Goal: Information Seeking & Learning: Check status

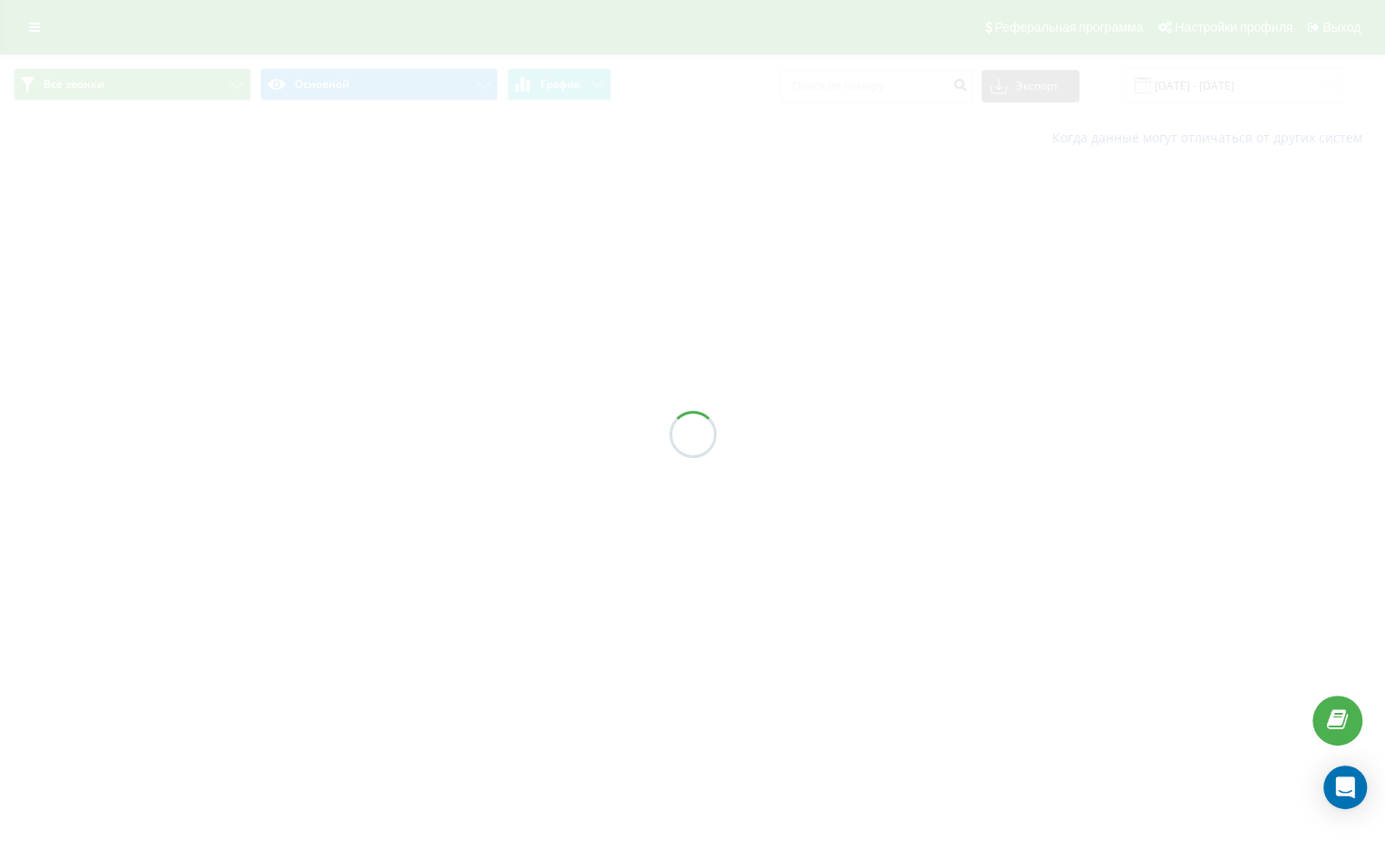
click at [167, 328] on div at bounding box center [692, 434] width 1385 height 868
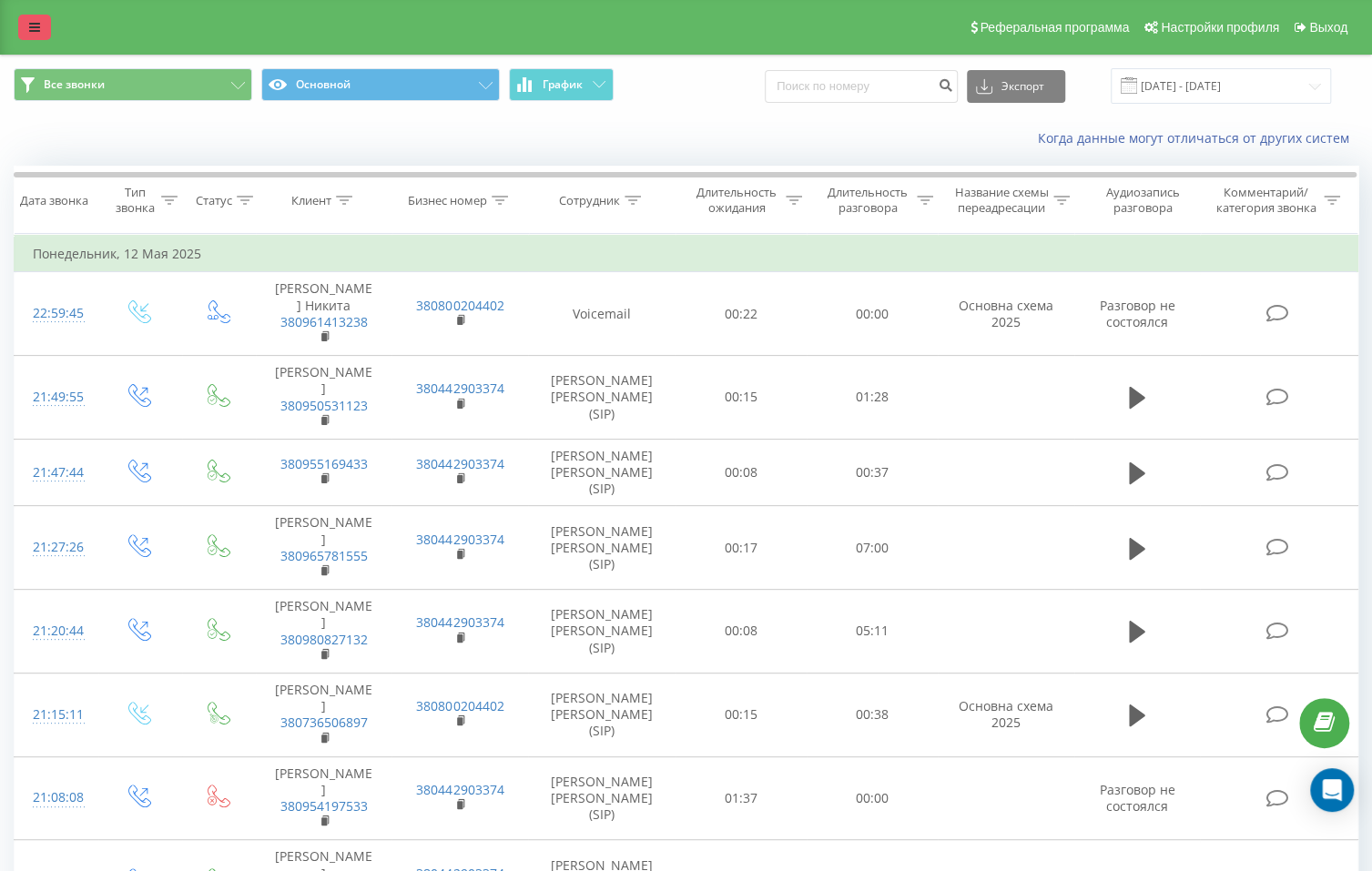
click at [42, 34] on link at bounding box center [35, 28] width 33 height 26
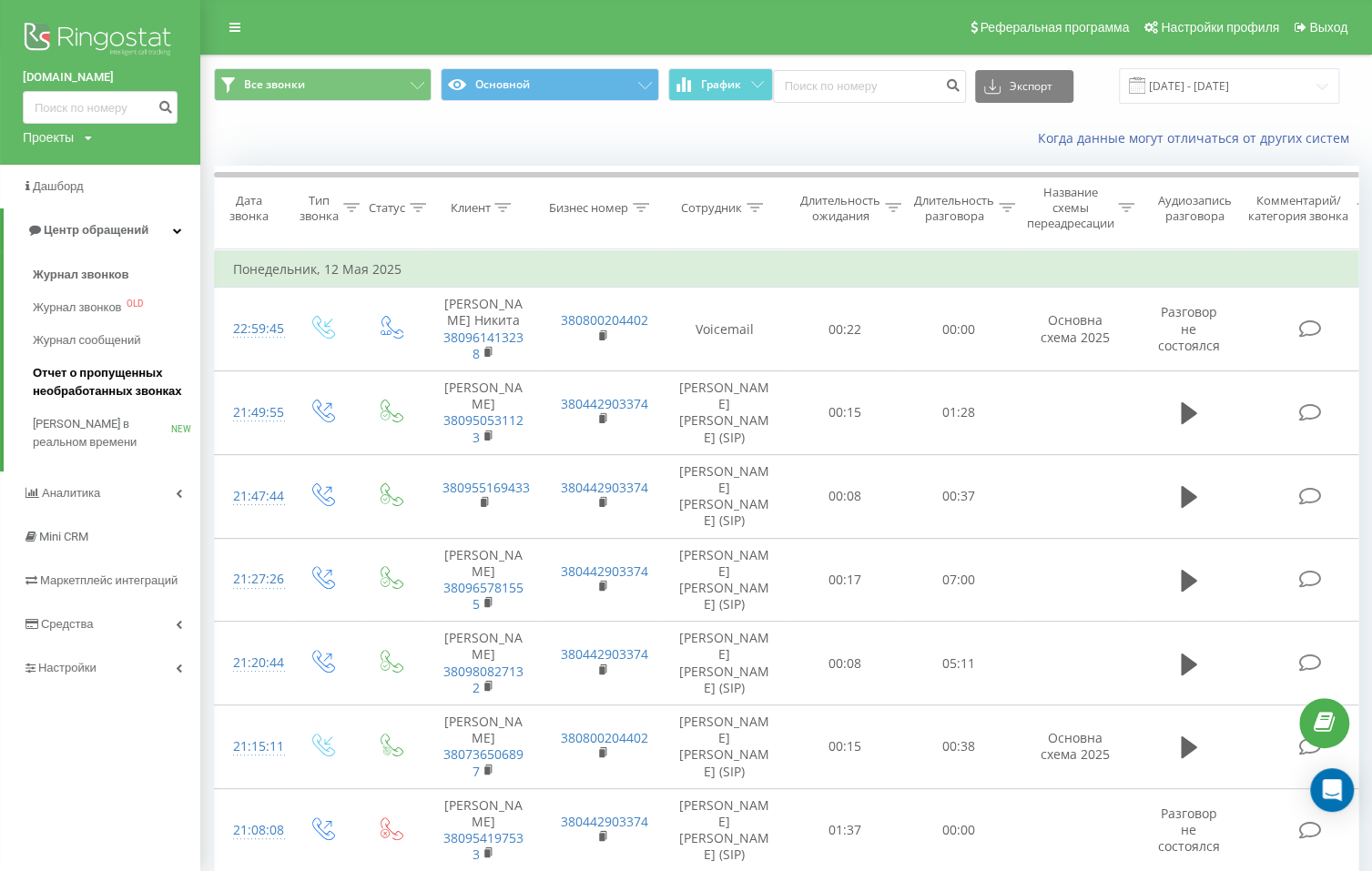
click at [125, 394] on span "Отчет о пропущенных необработанных звонках" at bounding box center [113, 382] width 159 height 36
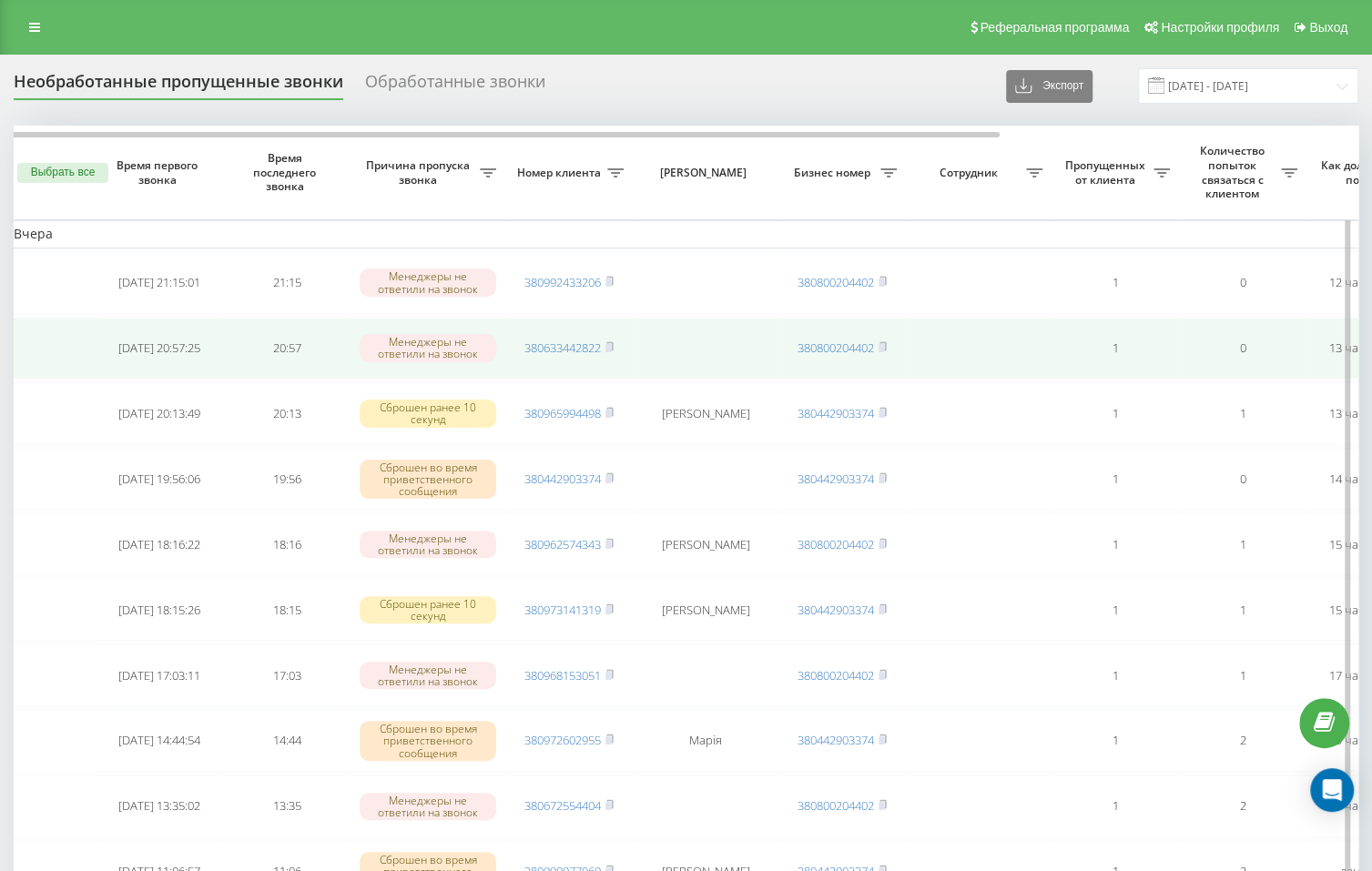
scroll to position [0, 11]
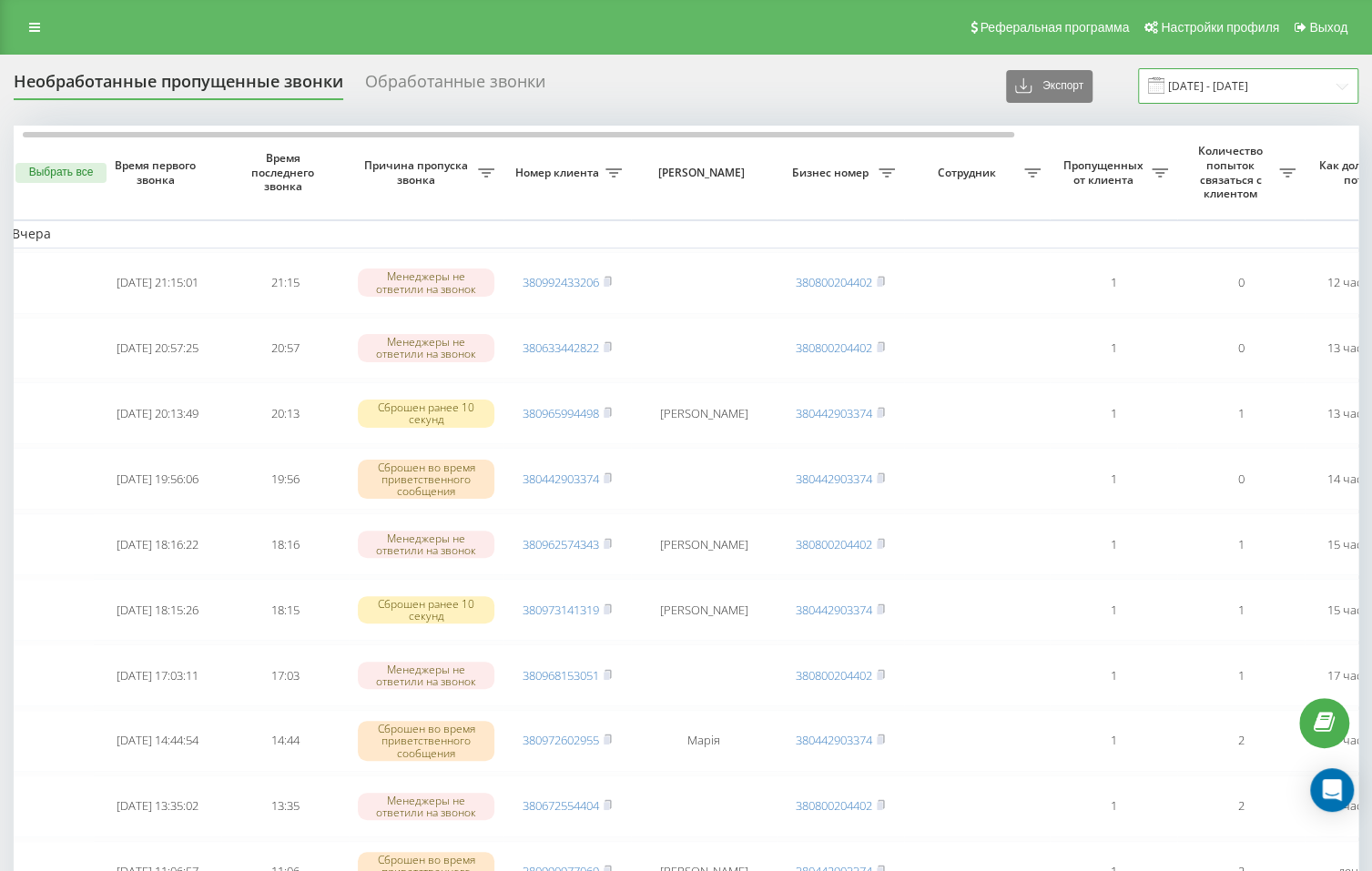
click at [1215, 93] on input "[DATE] - [DATE]" at bounding box center [1247, 86] width 221 height 35
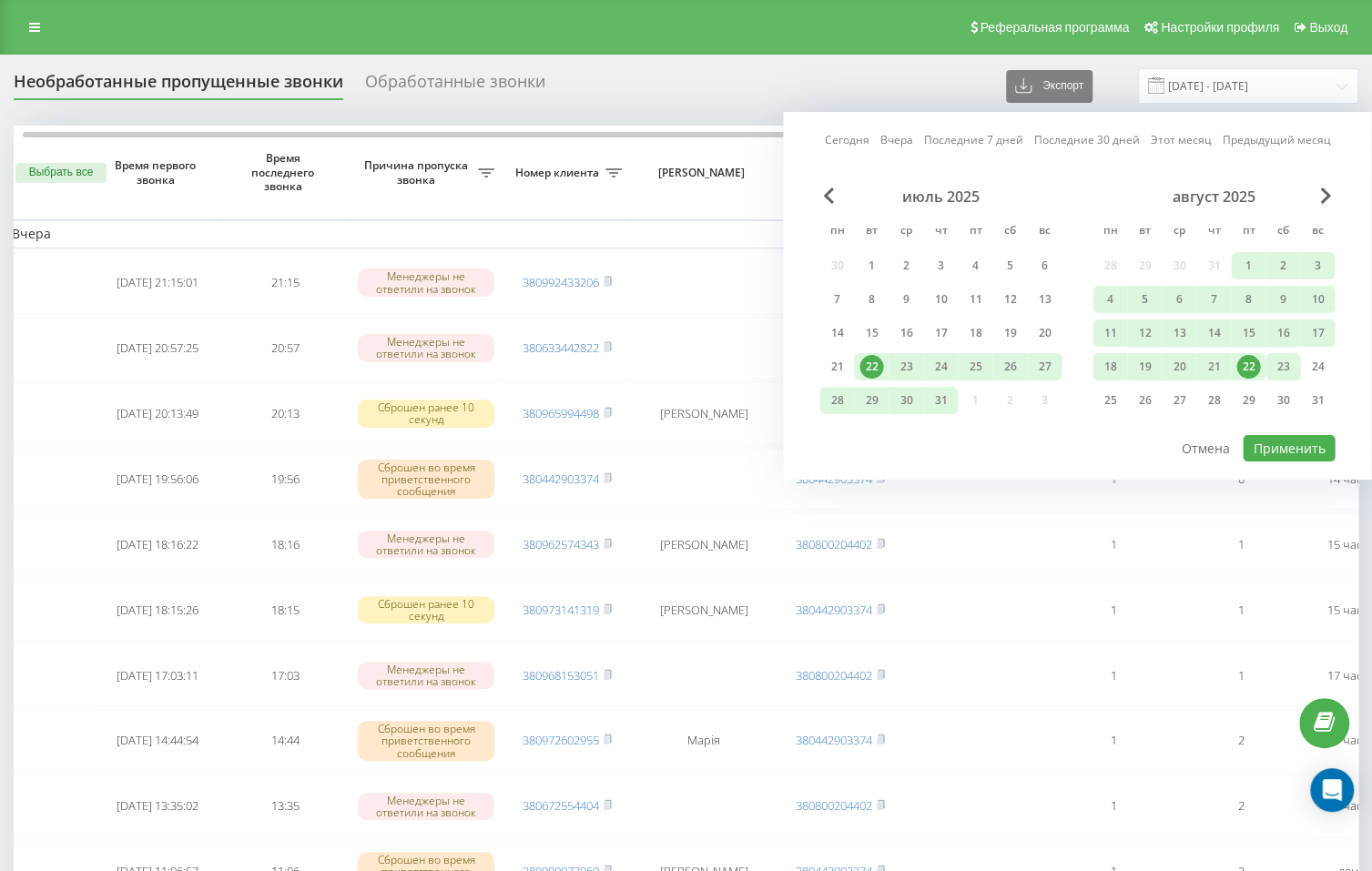
click at [1279, 373] on div "23" at bounding box center [1283, 367] width 24 height 24
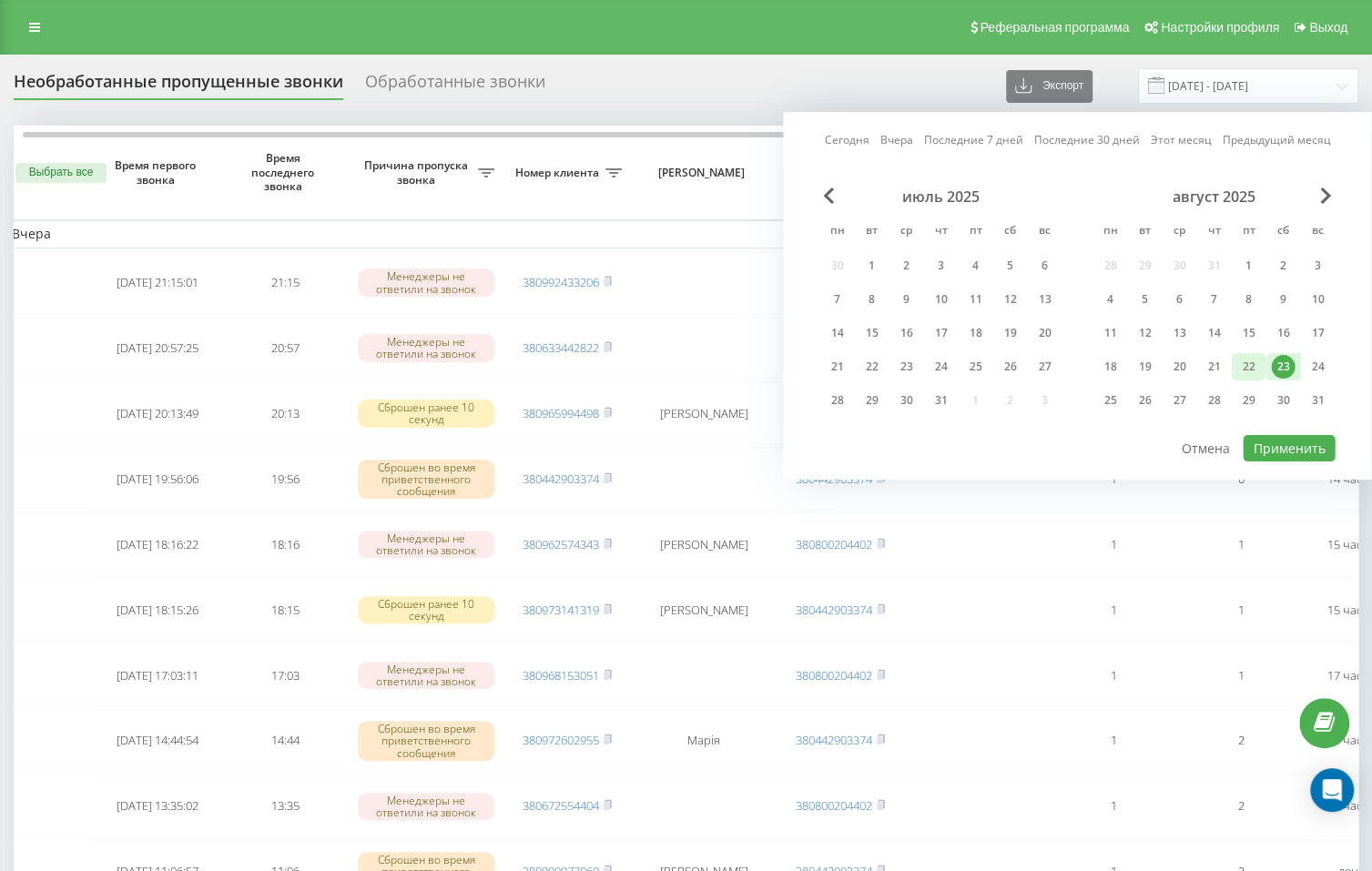
click at [1258, 371] on div "22" at bounding box center [1248, 367] width 24 height 24
click at [1205, 363] on div "21" at bounding box center [1213, 367] width 24 height 24
click at [1253, 360] on div "22" at bounding box center [1248, 367] width 24 height 24
click at [1280, 450] on button "Применить" at bounding box center [1289, 448] width 92 height 27
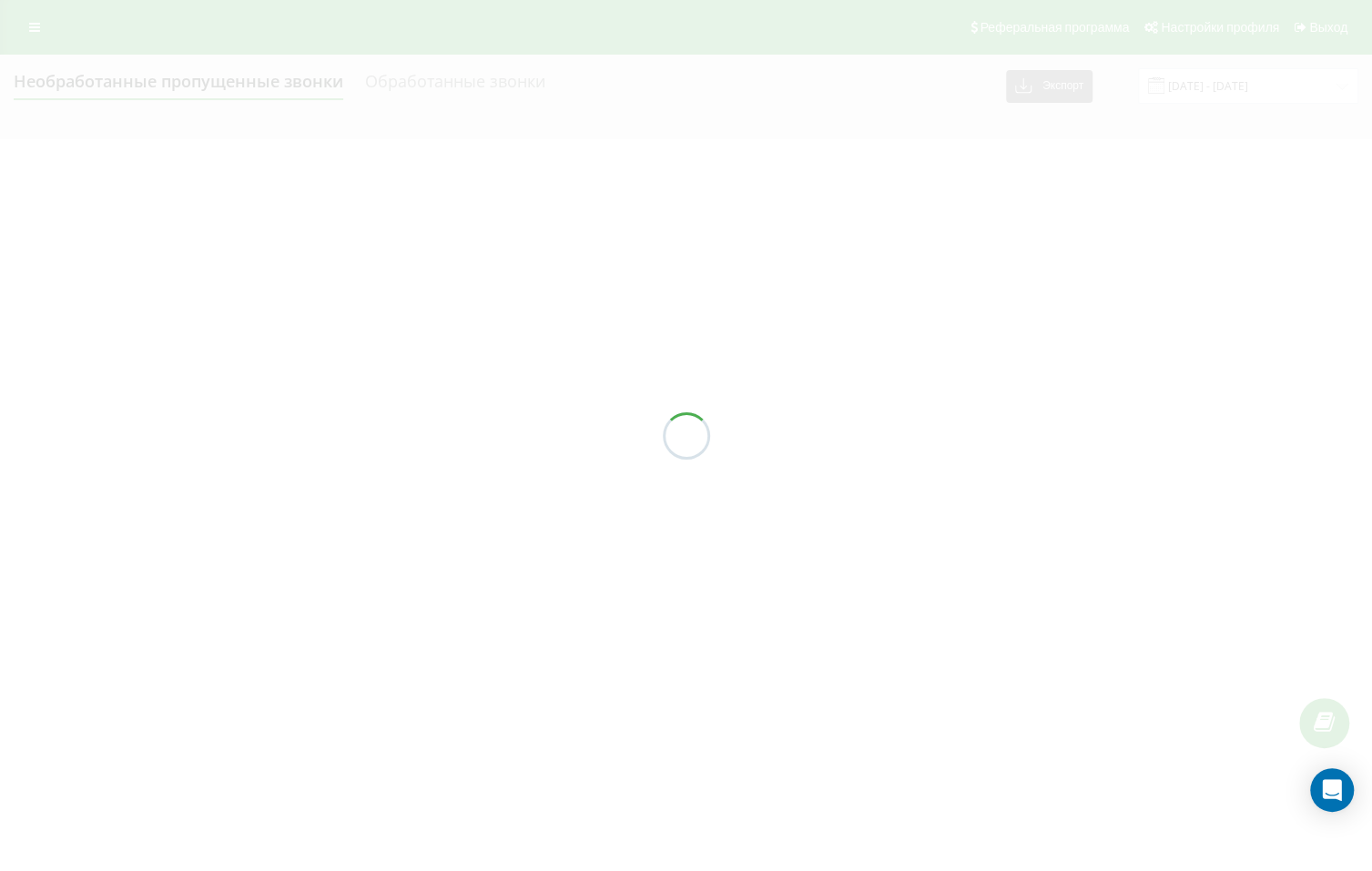
type input "[DATE] - [DATE]"
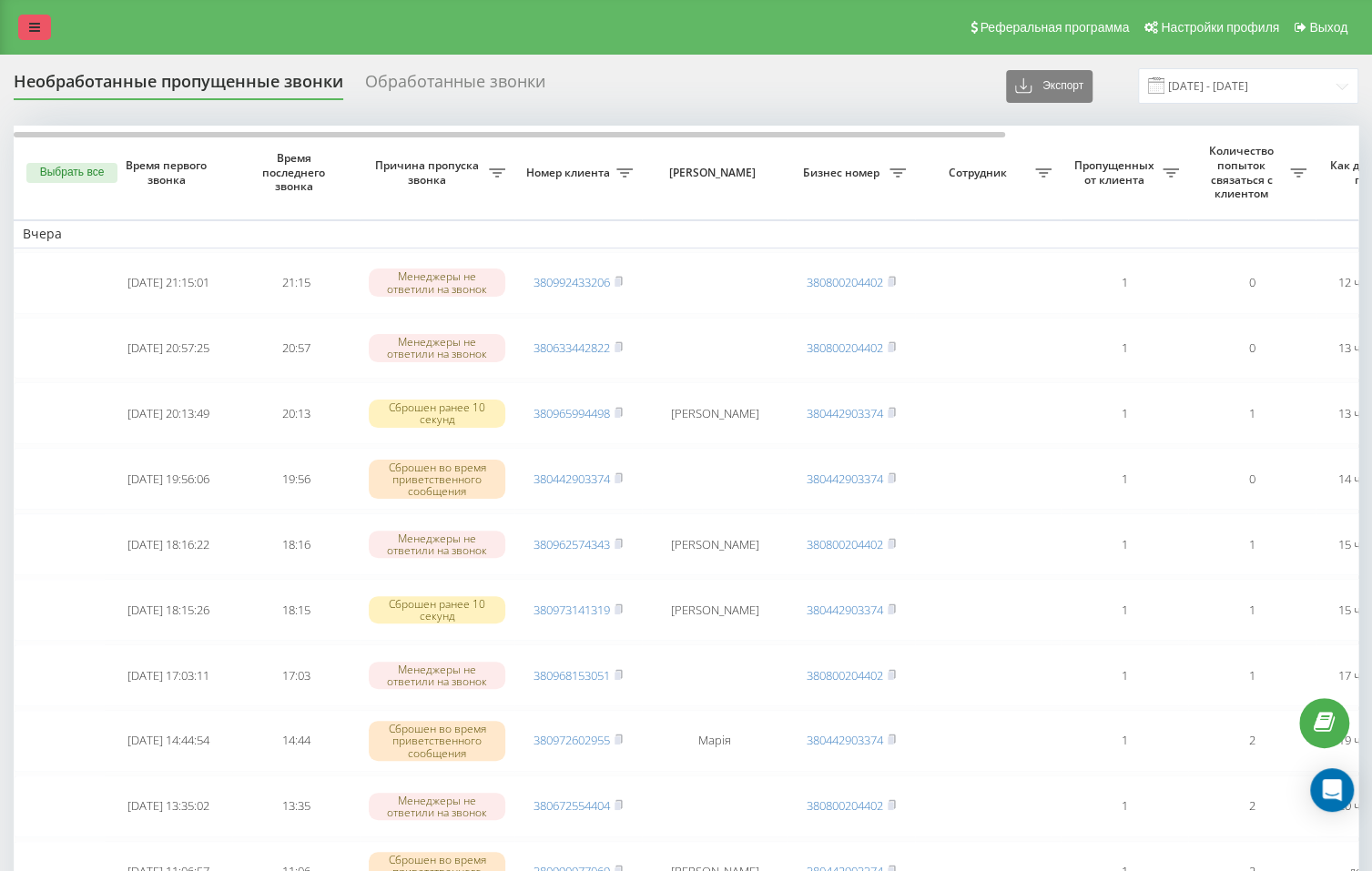
click at [26, 33] on link at bounding box center [35, 28] width 33 height 26
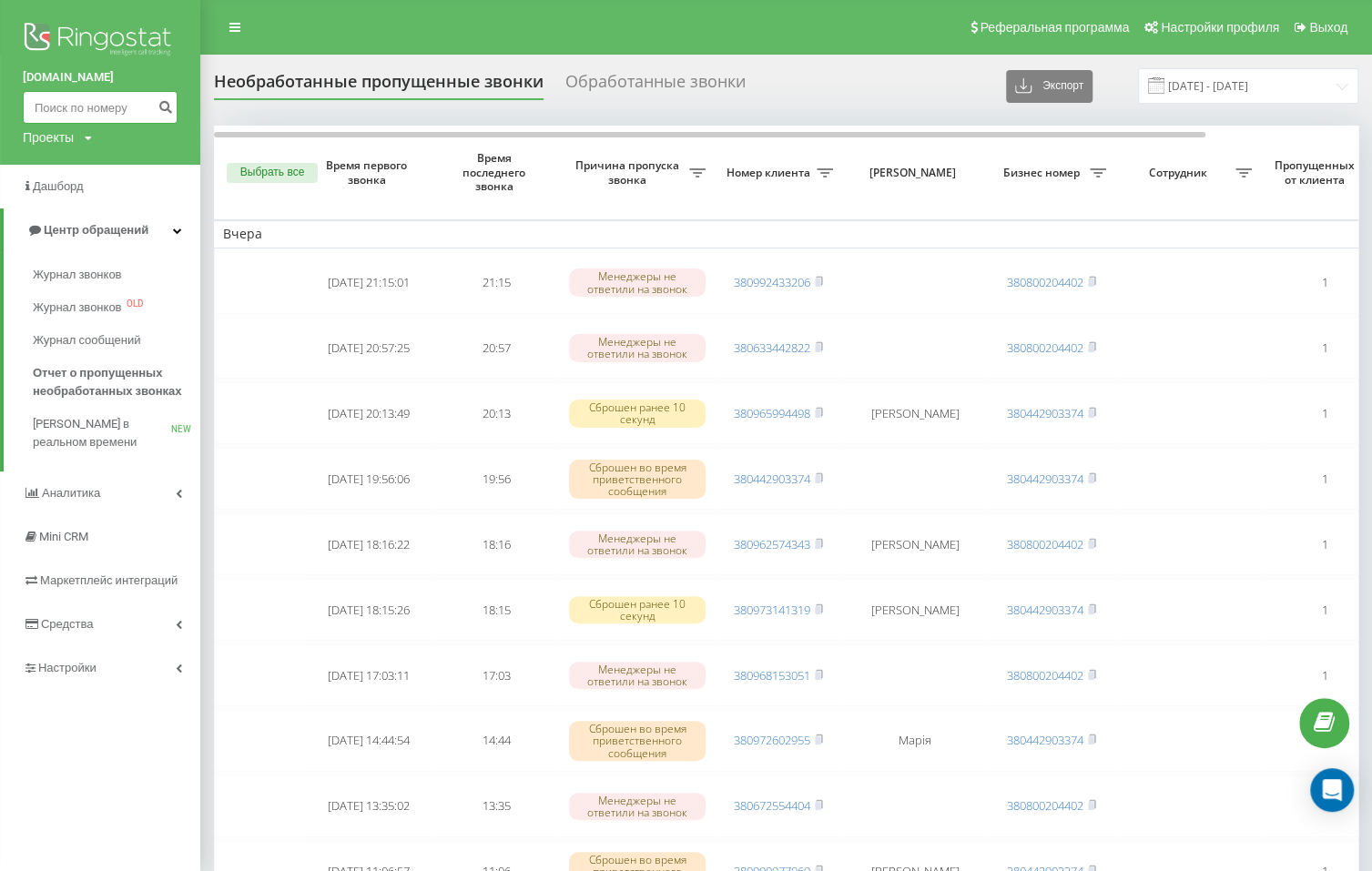
click at [94, 96] on input at bounding box center [101, 108] width 155 height 33
paste input "380995276268"
type input "380995276268"
